Goal: Information Seeking & Learning: Find specific fact

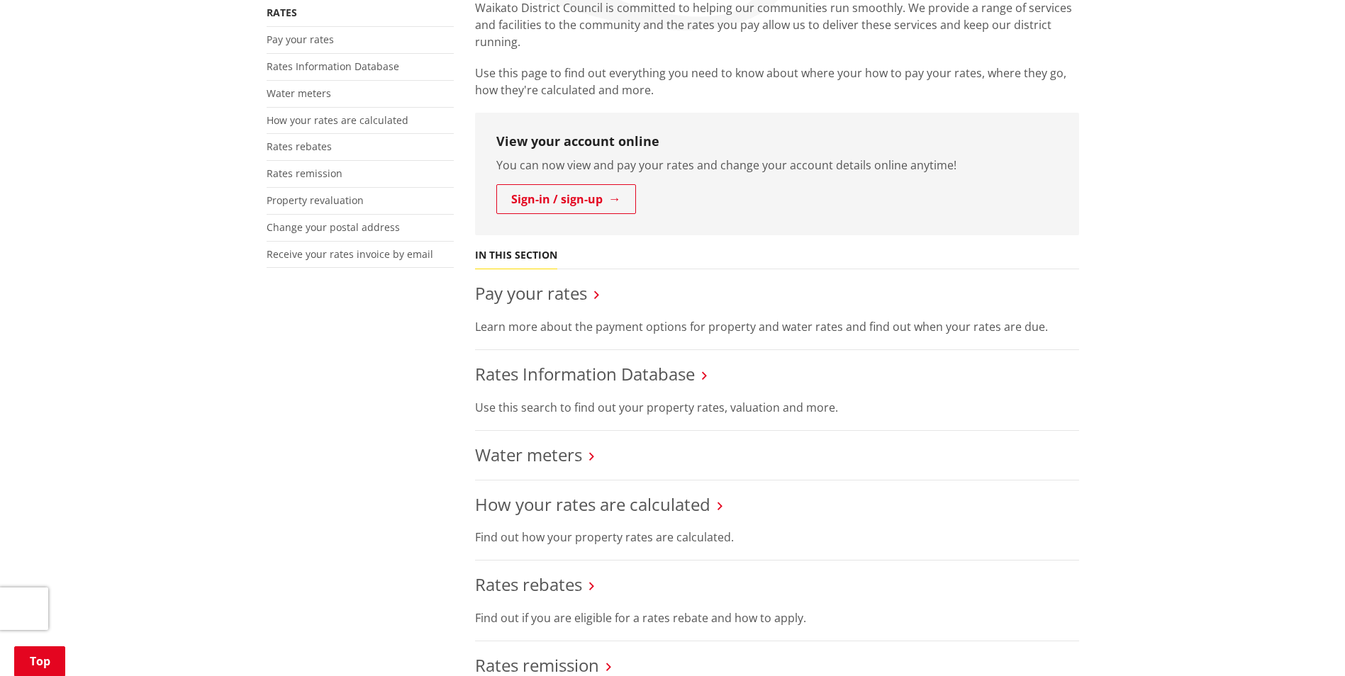
scroll to position [142, 0]
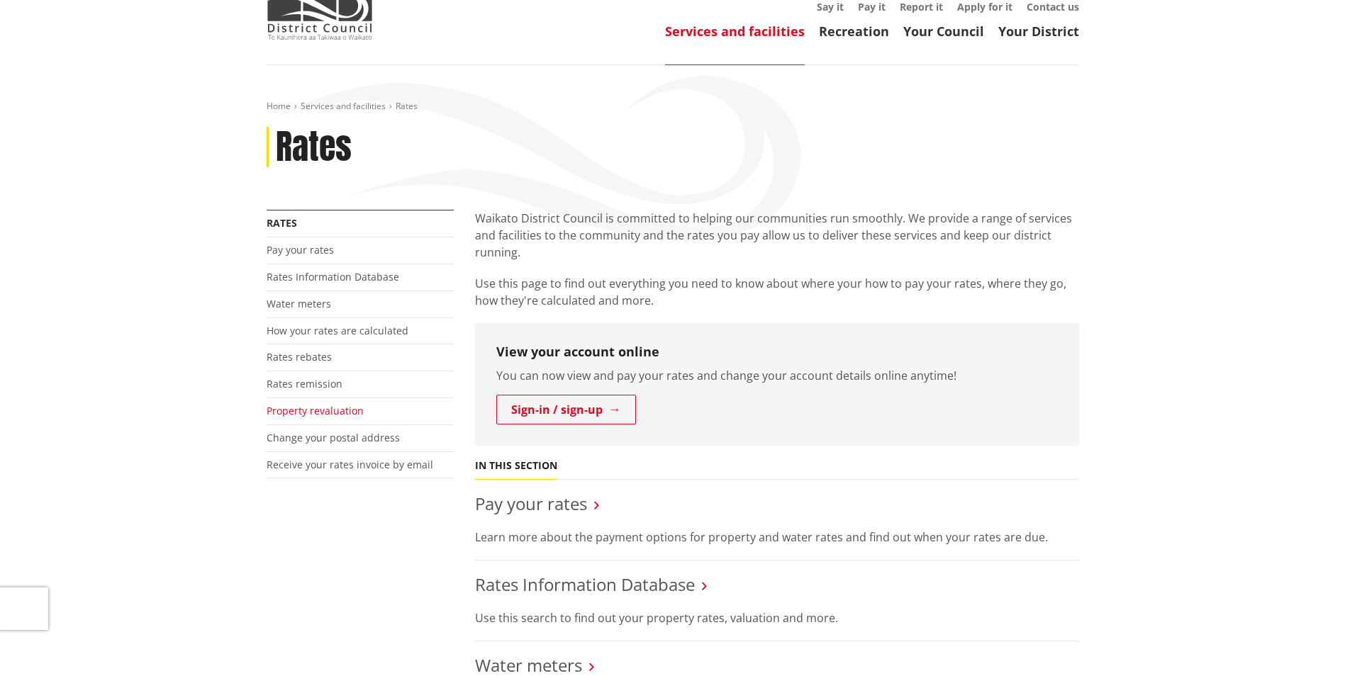
click at [299, 404] on link "Property revaluation" at bounding box center [315, 410] width 97 height 13
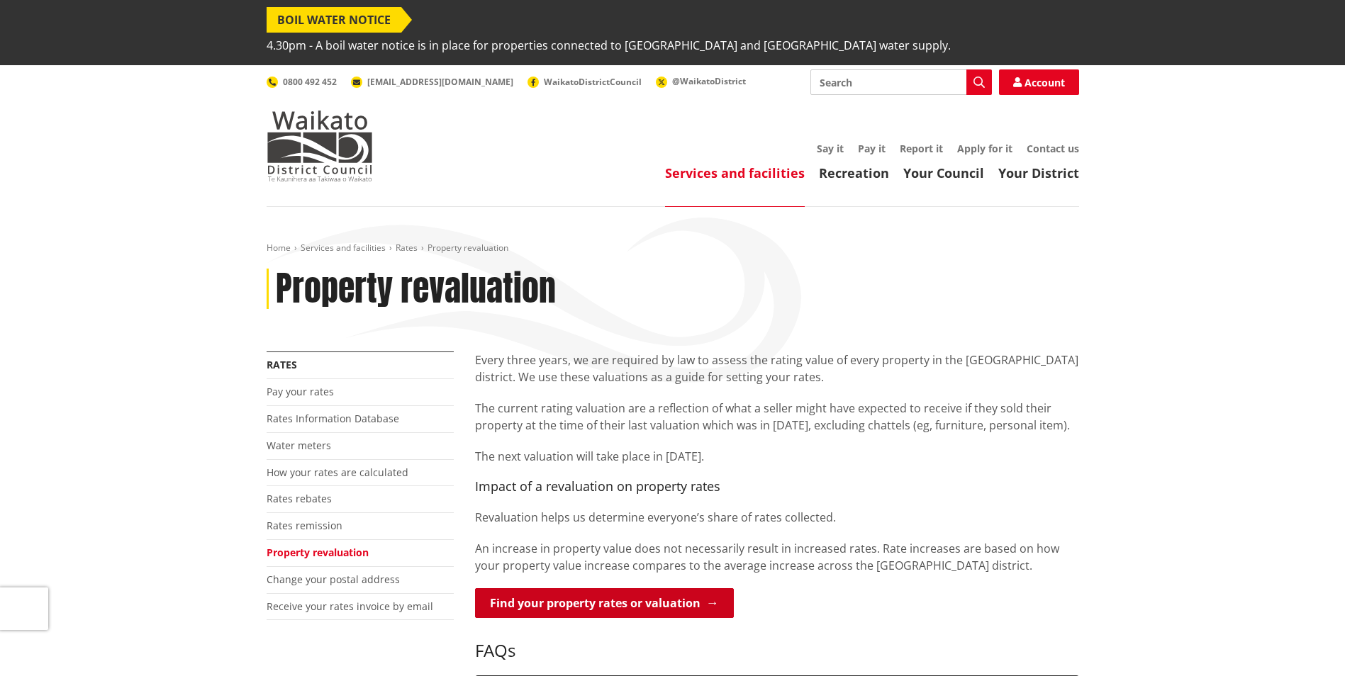
click at [549, 589] on link "Find your property rates or valuation" at bounding box center [604, 604] width 259 height 30
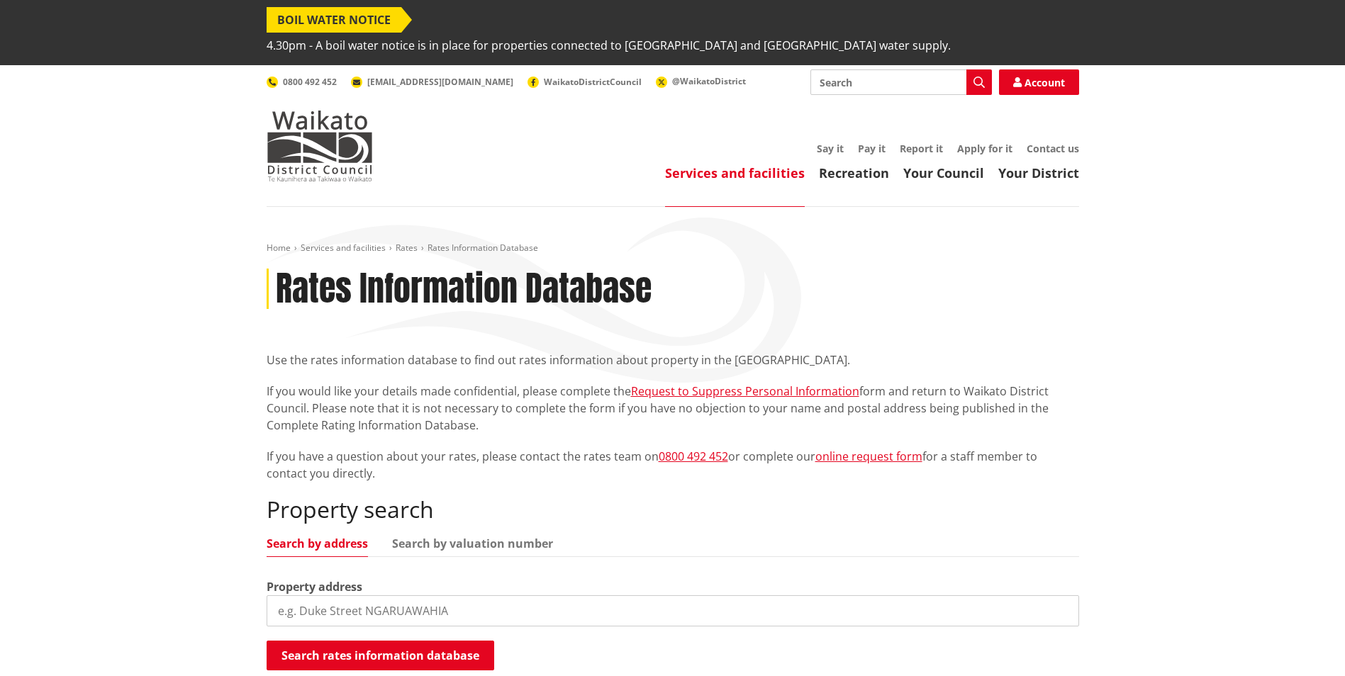
click at [494, 596] on input "search" at bounding box center [673, 611] width 813 height 31
type input "17 market street pokeno"
click at [457, 641] on button "Search rates information database" at bounding box center [381, 656] width 228 height 30
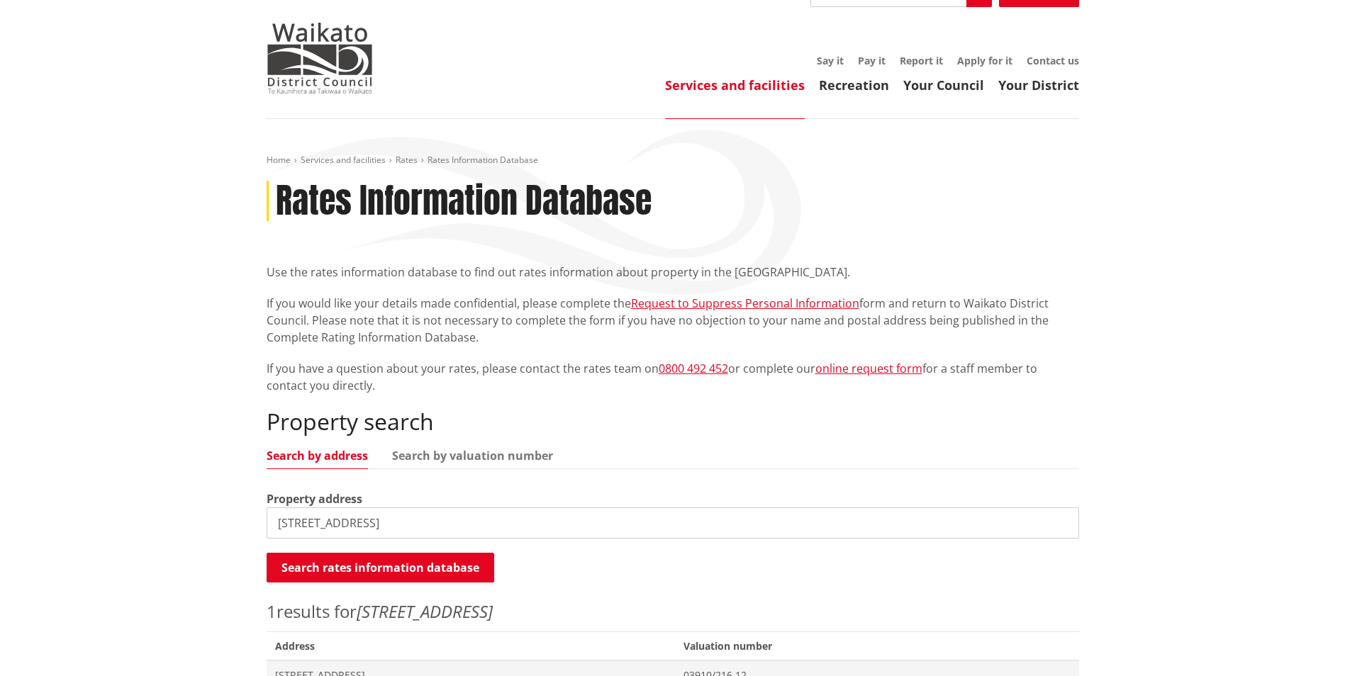
scroll to position [213, 0]
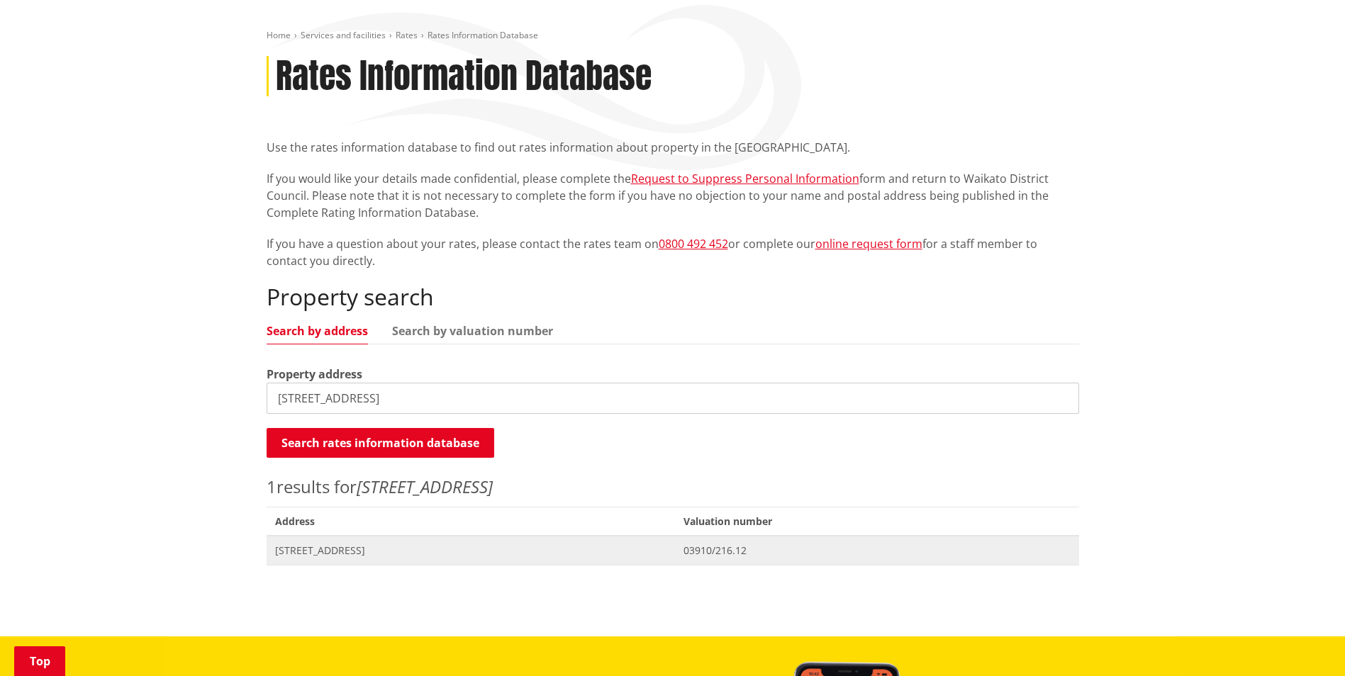
click at [377, 544] on span "17 Market Street POKENO" at bounding box center [471, 551] width 392 height 14
